Goal: Navigation & Orientation: Find specific page/section

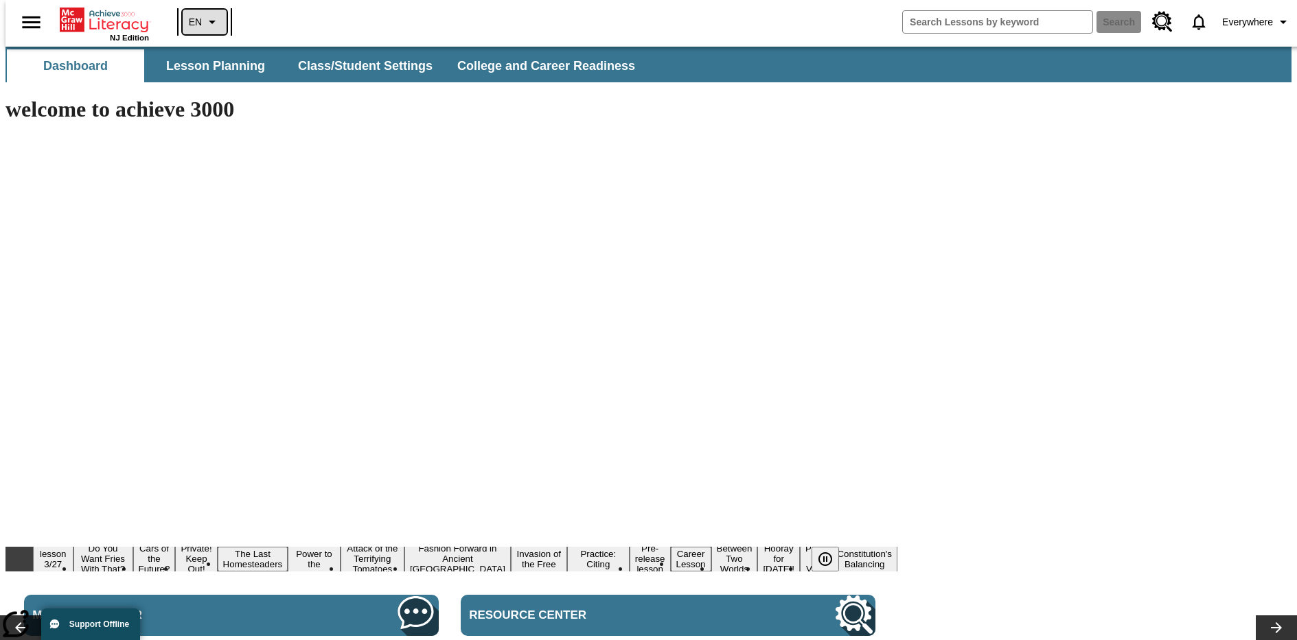
click at [204, 22] on icon "Language: EN, Select a language" at bounding box center [212, 22] width 16 height 16
